Goal: Task Accomplishment & Management: Use online tool/utility

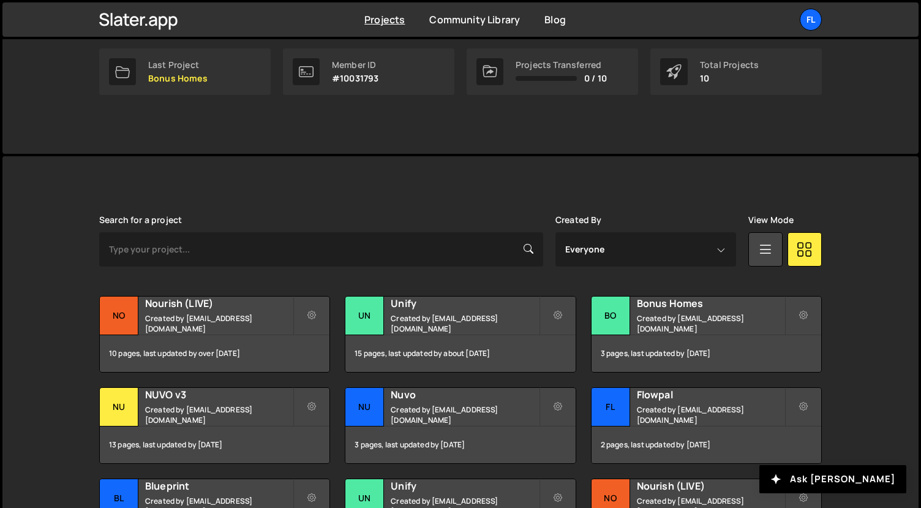
scroll to position [241, 0]
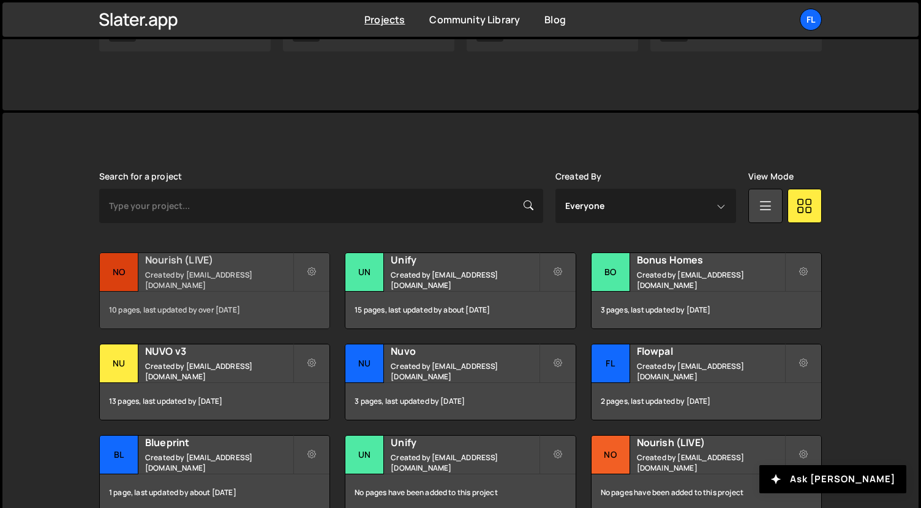
click at [231, 281] on small "Created by [EMAIL_ADDRESS][DOMAIN_NAME]" at bounding box center [219, 280] width 148 height 21
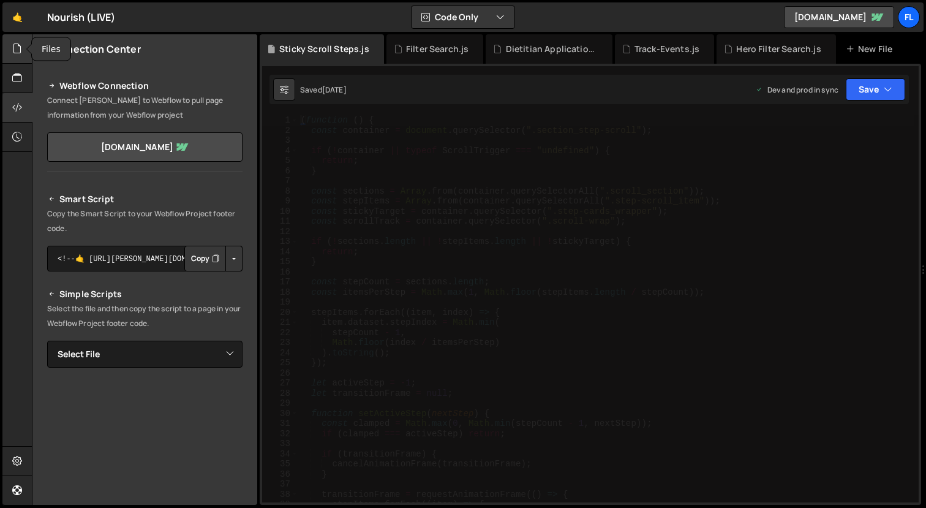
click at [26, 57] on div at bounding box center [17, 48] width 30 height 29
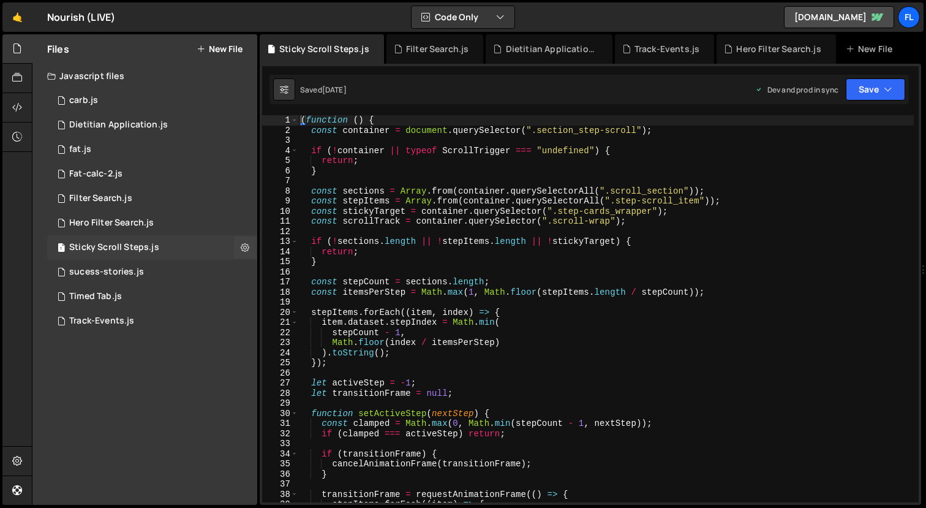
click at [134, 247] on div "Sticky Scroll Steps.js" at bounding box center [114, 247] width 90 height 11
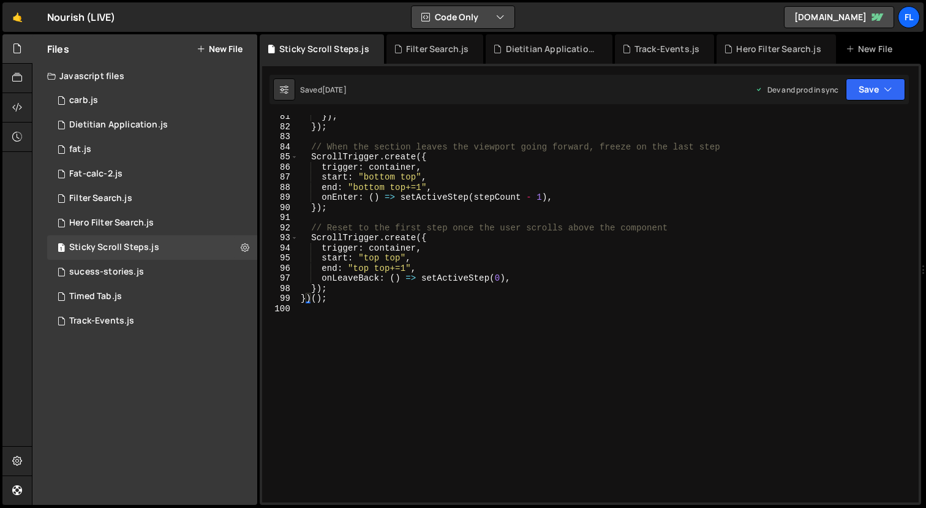
scroll to position [812, 0]
click at [459, 305] on div "}) ; }) ; // When the section leaves the viewport going forward, freeze on the …" at bounding box center [606, 315] width 616 height 407
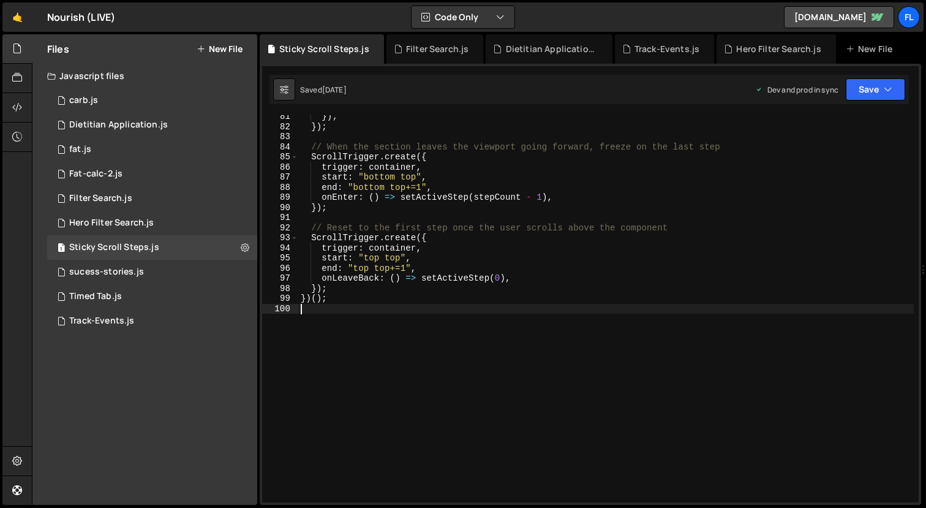
type textarea "})();"
paste textarea
drag, startPoint x: 890, startPoint y: 86, endPoint x: 864, endPoint y: 151, distance: 69.9
click at [890, 86] on icon "button" at bounding box center [888, 89] width 9 height 12
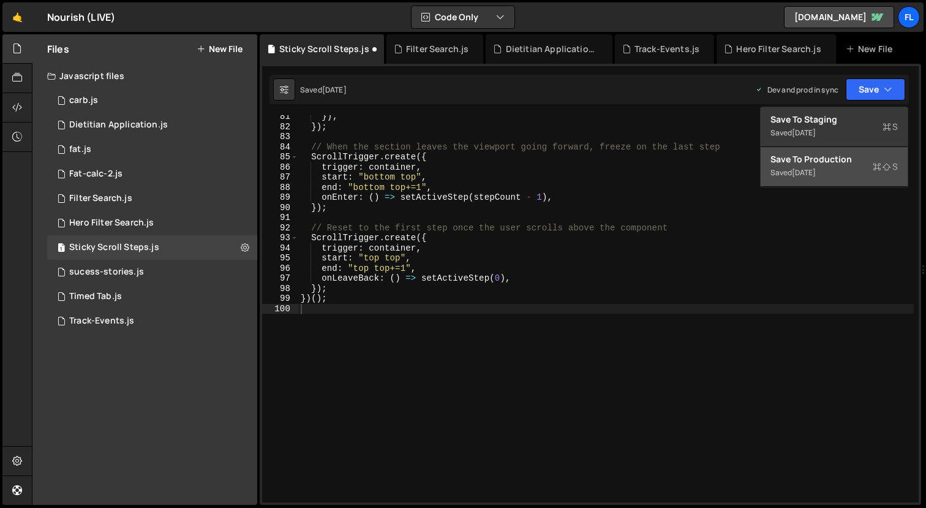
click at [858, 162] on div "Save to Production S" at bounding box center [834, 159] width 127 height 12
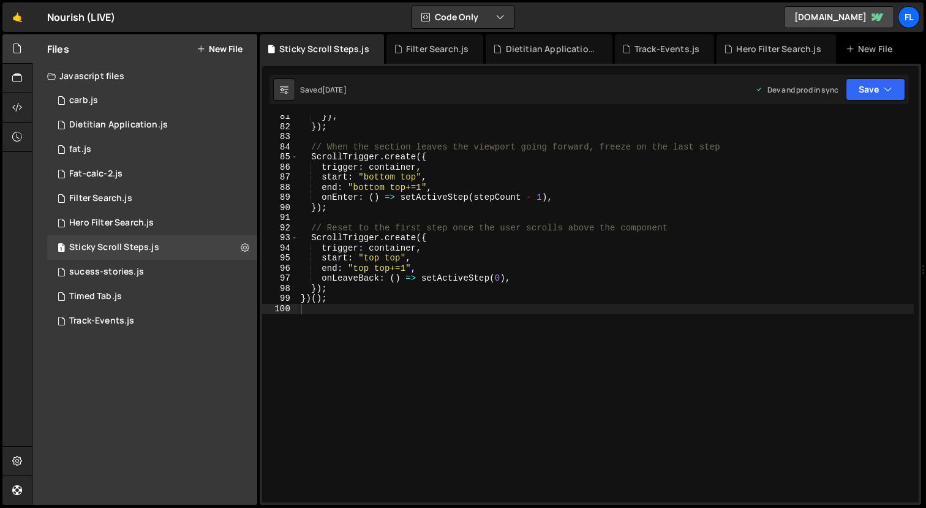
click at [602, 257] on div "}) ; }) ; // When the section leaves the viewport going forward, freeze on the …" at bounding box center [606, 315] width 616 height 407
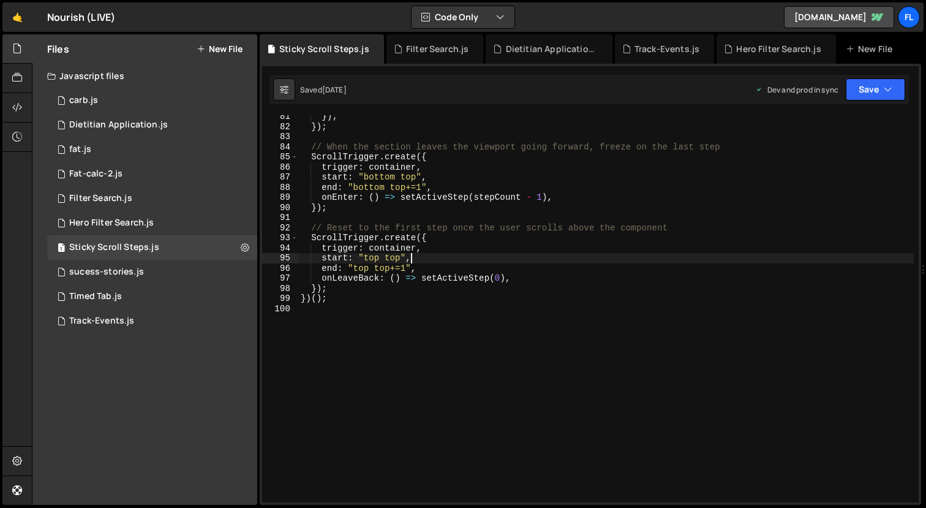
type textarea "})();"
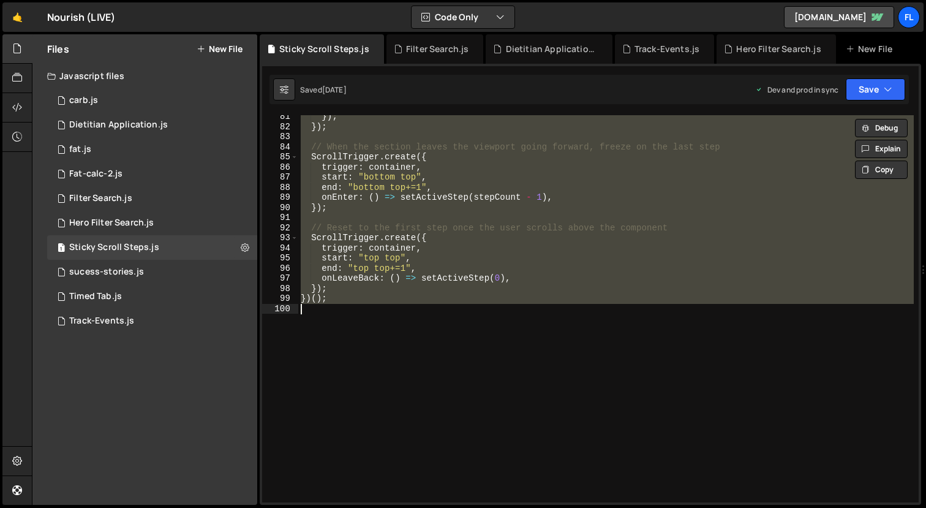
paste textarea
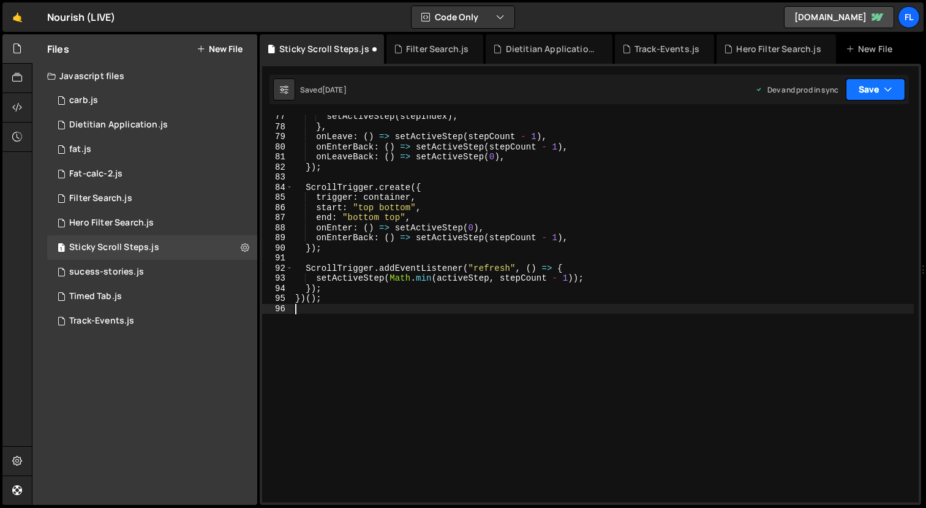
click at [866, 81] on button "Save" at bounding box center [875, 89] width 59 height 22
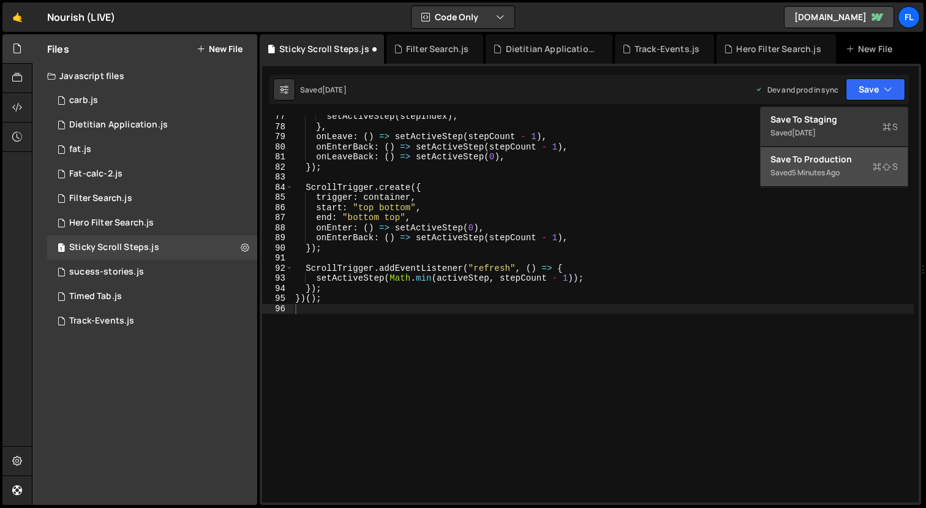
click at [852, 148] on button "Save to Production S Saved 5 minutes ago" at bounding box center [834, 167] width 147 height 40
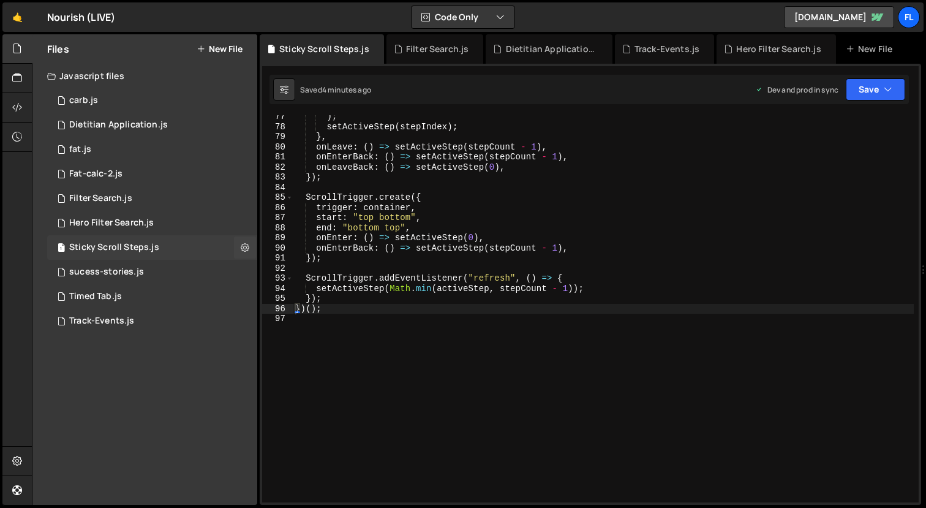
click at [164, 255] on div "1 Sticky Scroll Steps.js 0" at bounding box center [152, 247] width 210 height 25
click at [731, 260] on div ") ; setActiveStep ( stepIndex ) ; } , onLeave : ( ) => setActiveStep ( stepCoun…" at bounding box center [603, 315] width 621 height 407
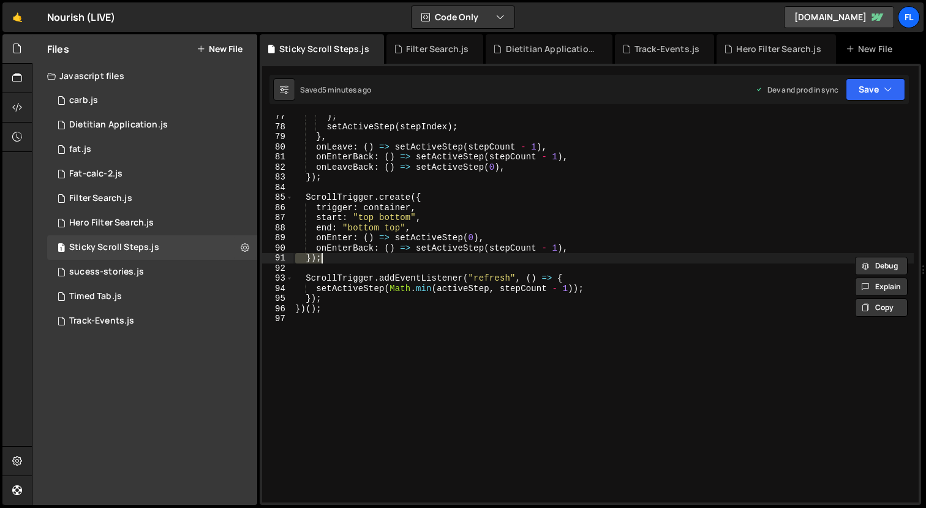
click at [731, 260] on div ") ; setActiveStep ( stepIndex ) ; } , onLeave : ( ) => setActiveStep ( stepCoun…" at bounding box center [603, 315] width 621 height 407
type textarea "})();"
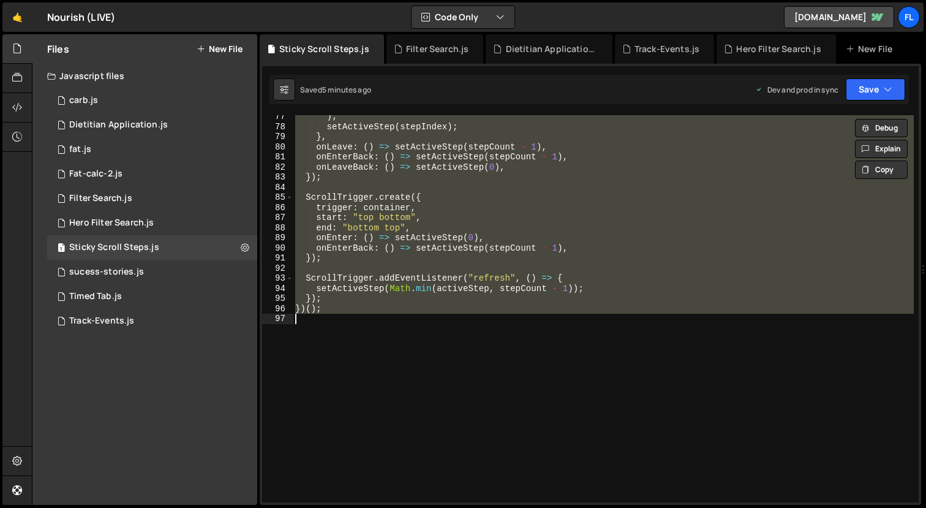
paste textarea
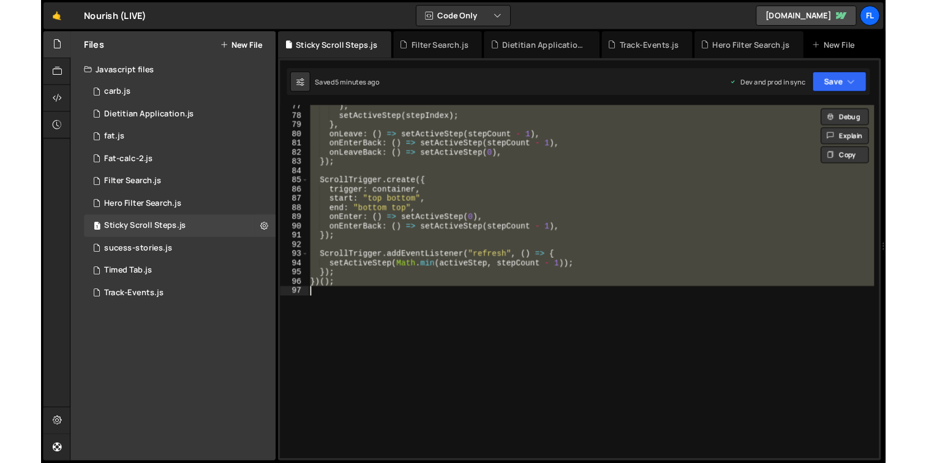
scroll to position [721, 0]
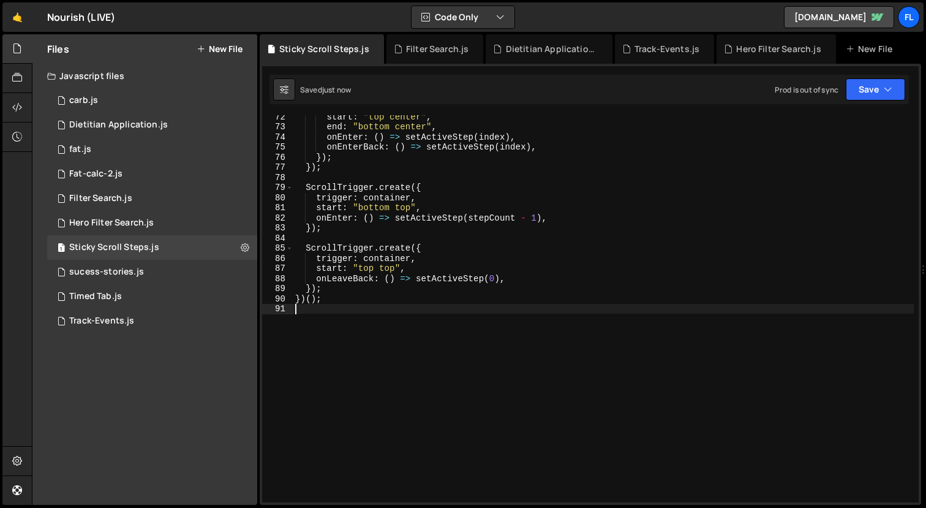
click at [844, 68] on div "XXXXXXXXXXXXXXXXXXXXXXXXXXXXXXXXXXXXXXXXXXXXXXXXXXXXXXXXXXXXXXXXXXXXXXXXXXXXXXX…" at bounding box center [591, 284] width 662 height 441
click at [860, 88] on button "Save" at bounding box center [875, 89] width 59 height 22
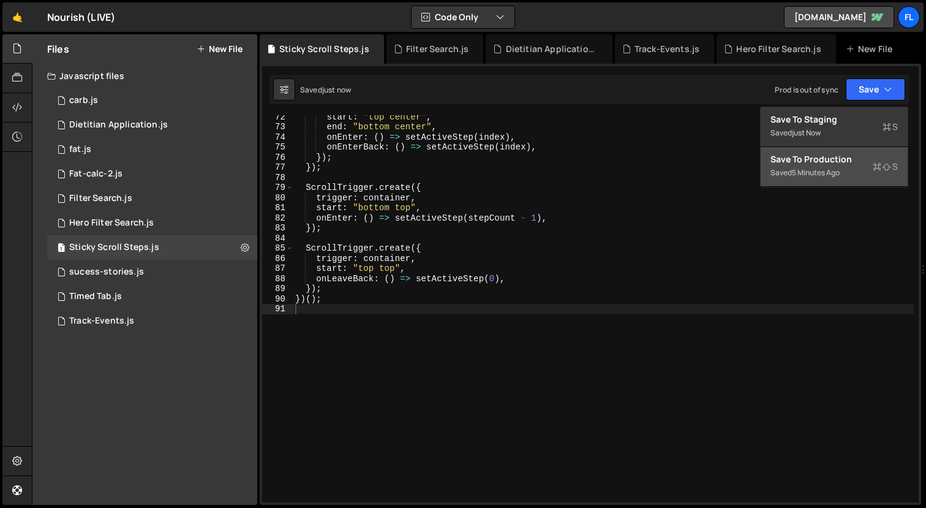
click at [846, 157] on div "Save to Production S" at bounding box center [834, 159] width 127 height 12
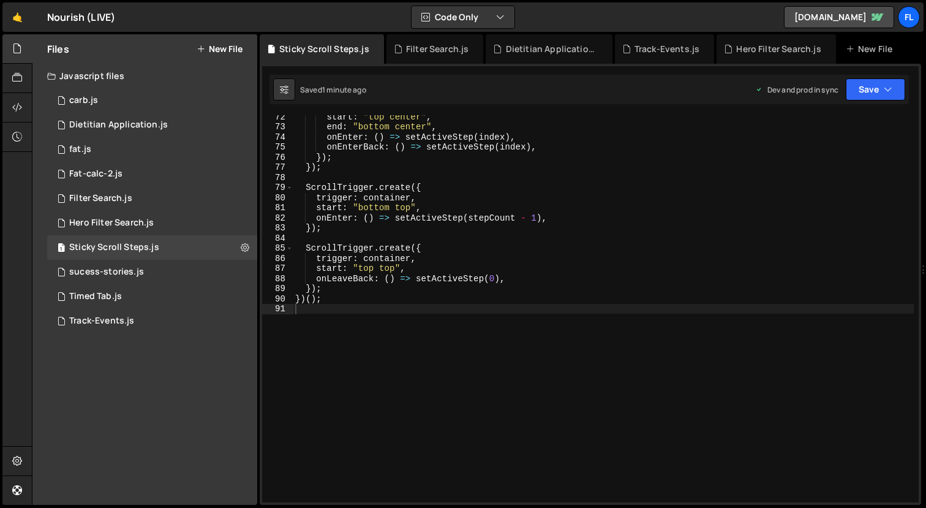
click at [493, 276] on div "start : "top center" , end : "bottom center" , onEnter : ( ) => setActiveStep (…" at bounding box center [603, 315] width 621 height 407
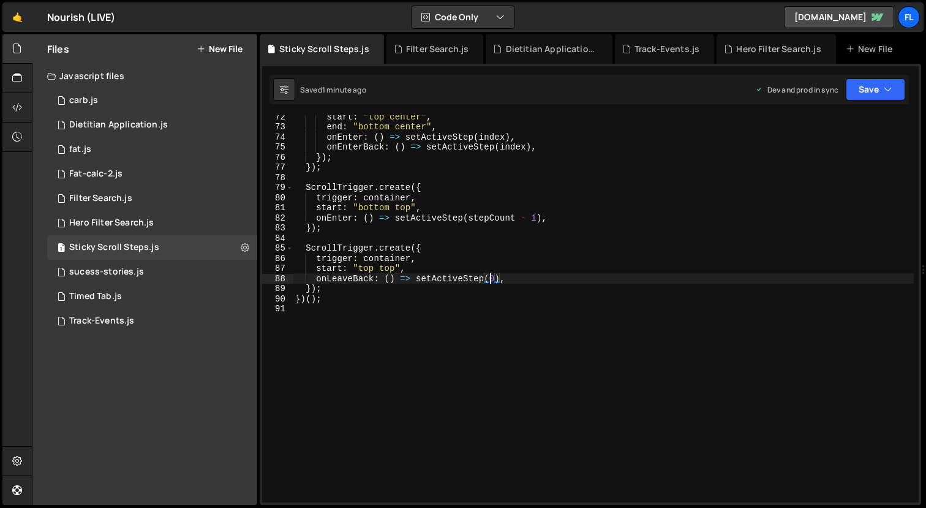
type textarea "})();"
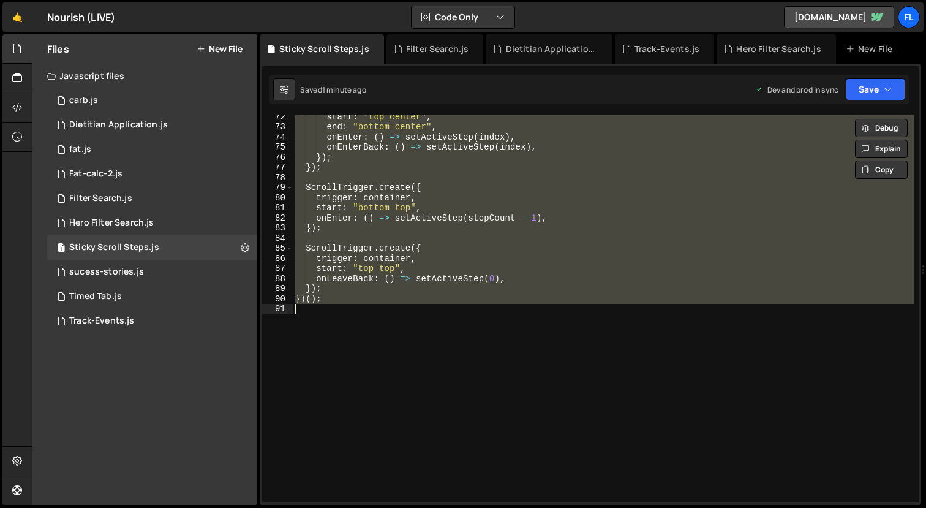
paste textarea
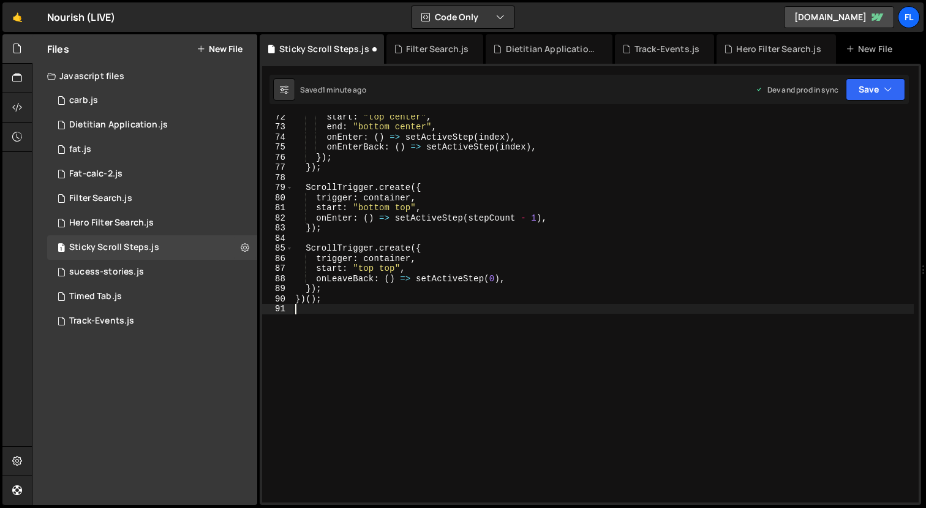
drag, startPoint x: 868, startPoint y: 100, endPoint x: 865, endPoint y: 109, distance: 8.9
click at [868, 100] on div "Saved 1 minute ago Dev and prod in sync Upgrade to Edit Save Save to Staging S …" at bounding box center [590, 89] width 640 height 29
click at [869, 83] on button "Save" at bounding box center [875, 89] width 59 height 22
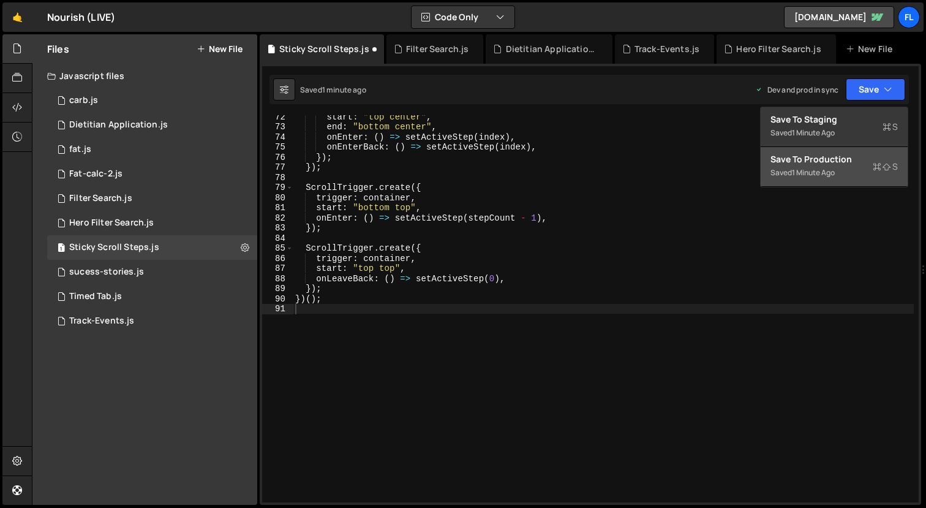
click at [848, 170] on div "Saved 1 minute ago" at bounding box center [834, 172] width 127 height 15
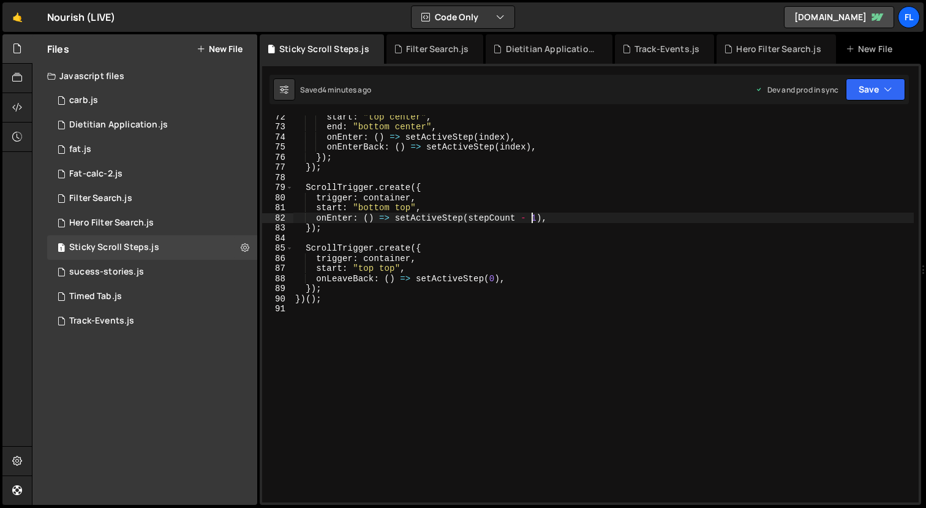
click at [532, 221] on div "start : "top center" , end : "bottom center" , onEnter : ( ) => setActiveStep (…" at bounding box center [603, 315] width 621 height 407
type textarea "})();"
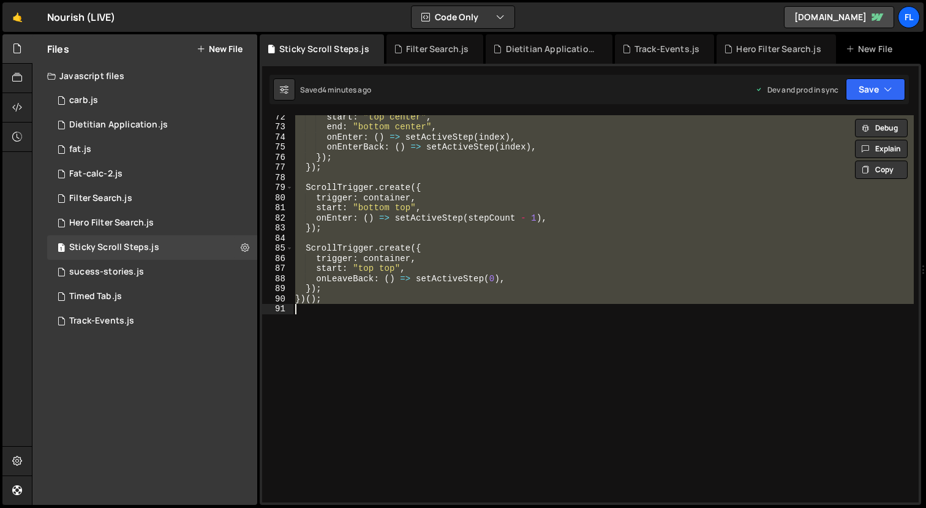
paste textarea
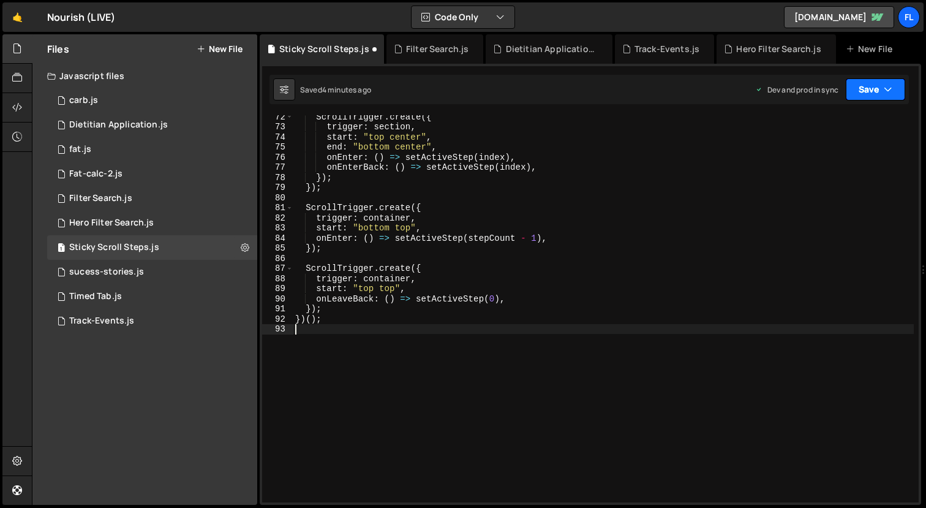
click at [882, 87] on button "Save" at bounding box center [875, 89] width 59 height 22
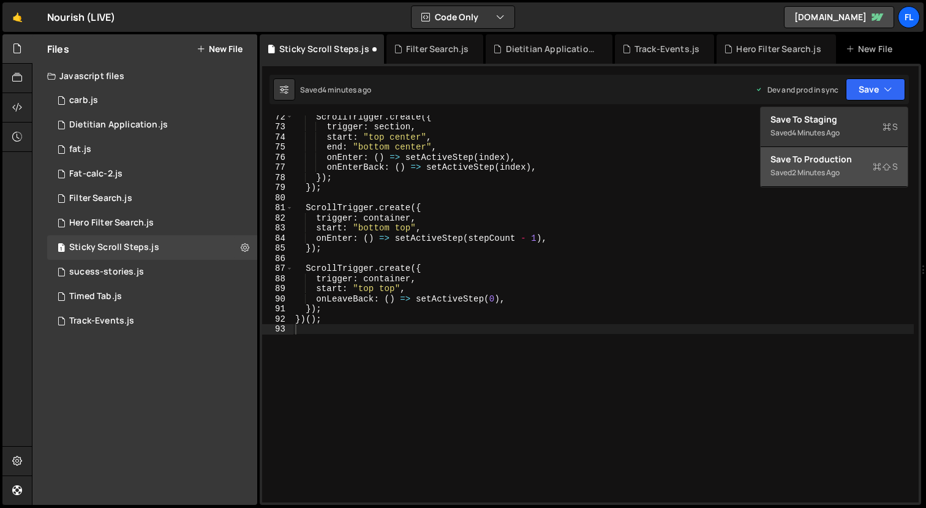
click at [831, 167] on div "2 minutes ago" at bounding box center [816, 172] width 48 height 10
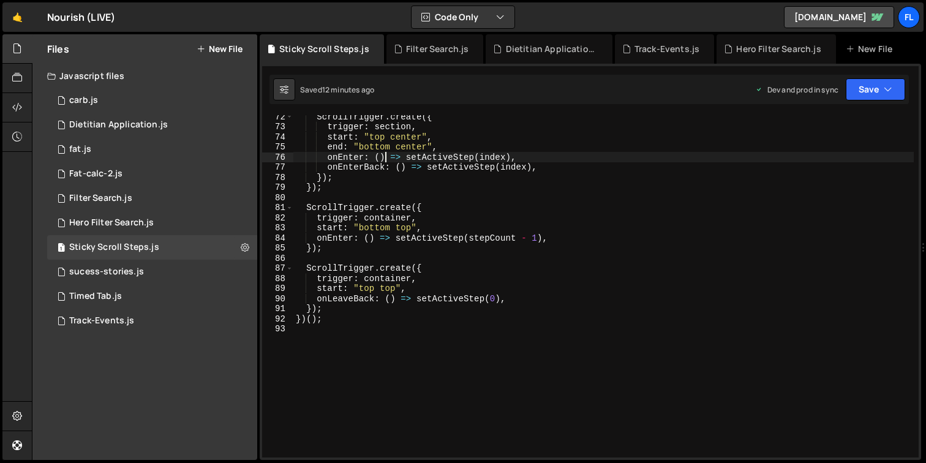
click at [387, 161] on div "ScrollTrigger . create ({ trigger : section , start : "top center" , end : "bot…" at bounding box center [603, 293] width 621 height 363
type textarea "})();"
paste textarea
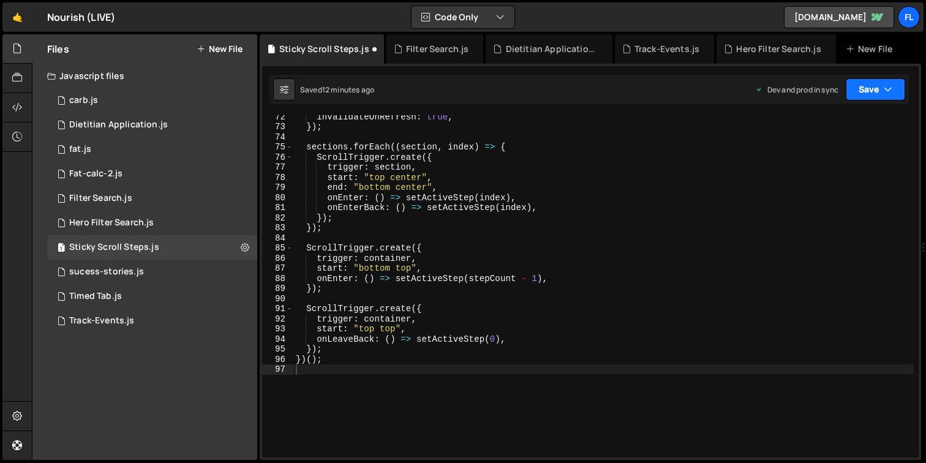
click at [873, 84] on button "Save" at bounding box center [875, 89] width 59 height 22
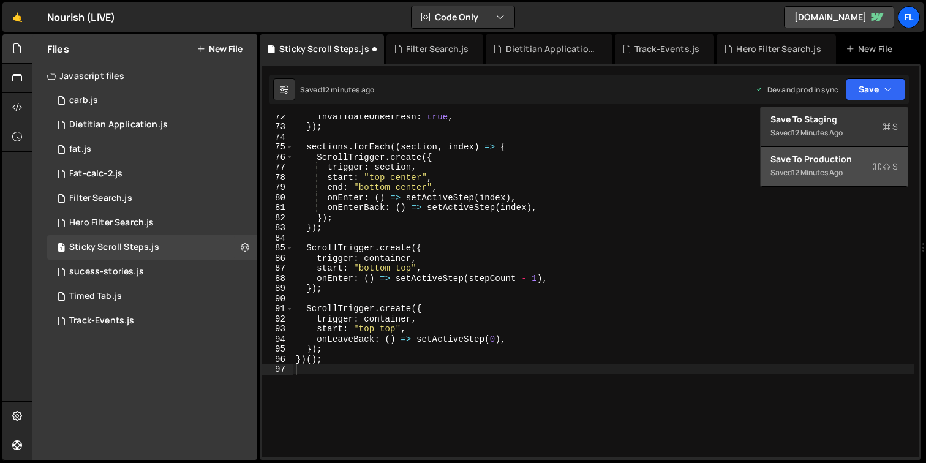
click at [860, 162] on div "Save to Production S" at bounding box center [834, 159] width 127 height 12
